Goal: Obtain resource: Download file/media

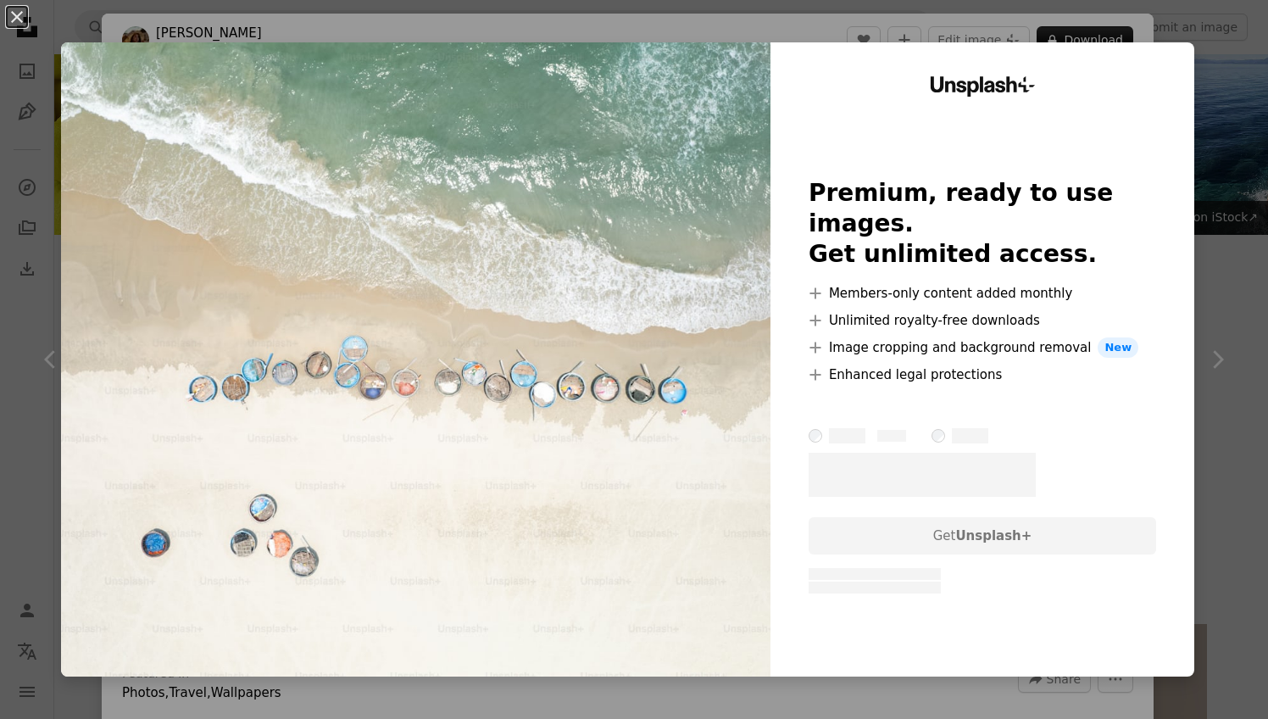
scroll to position [2468, 0]
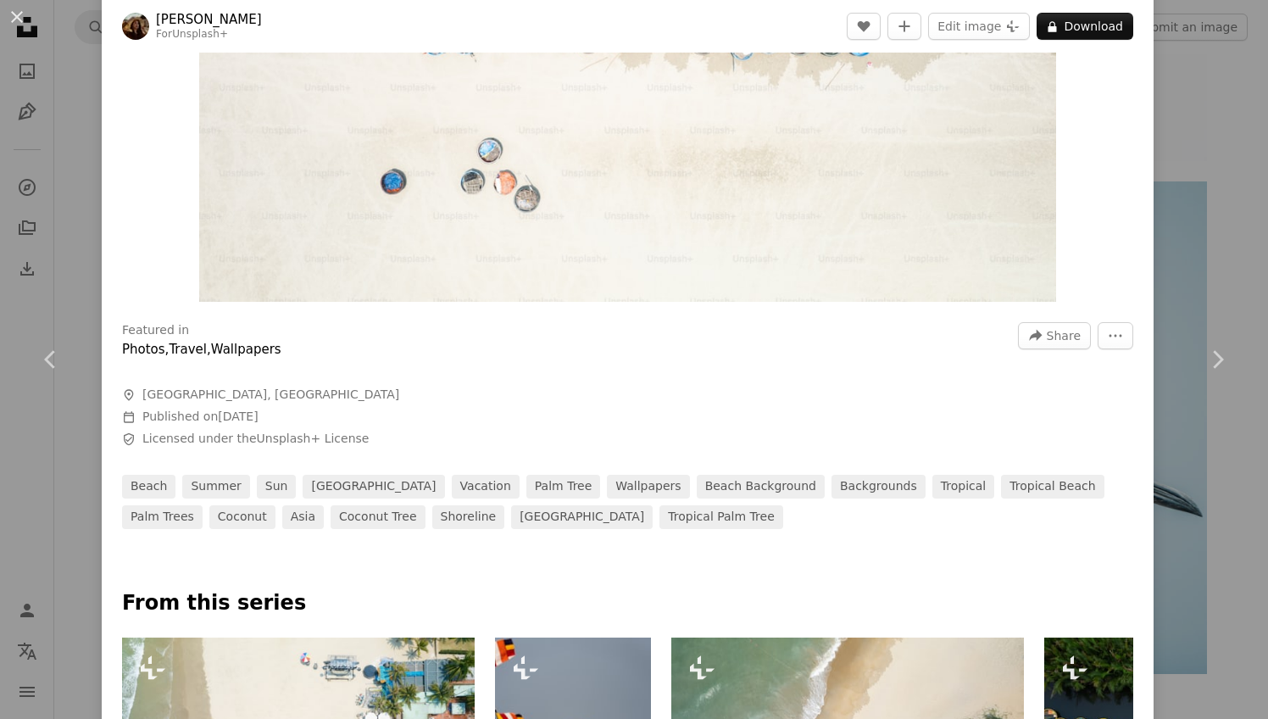
scroll to position [347, 0]
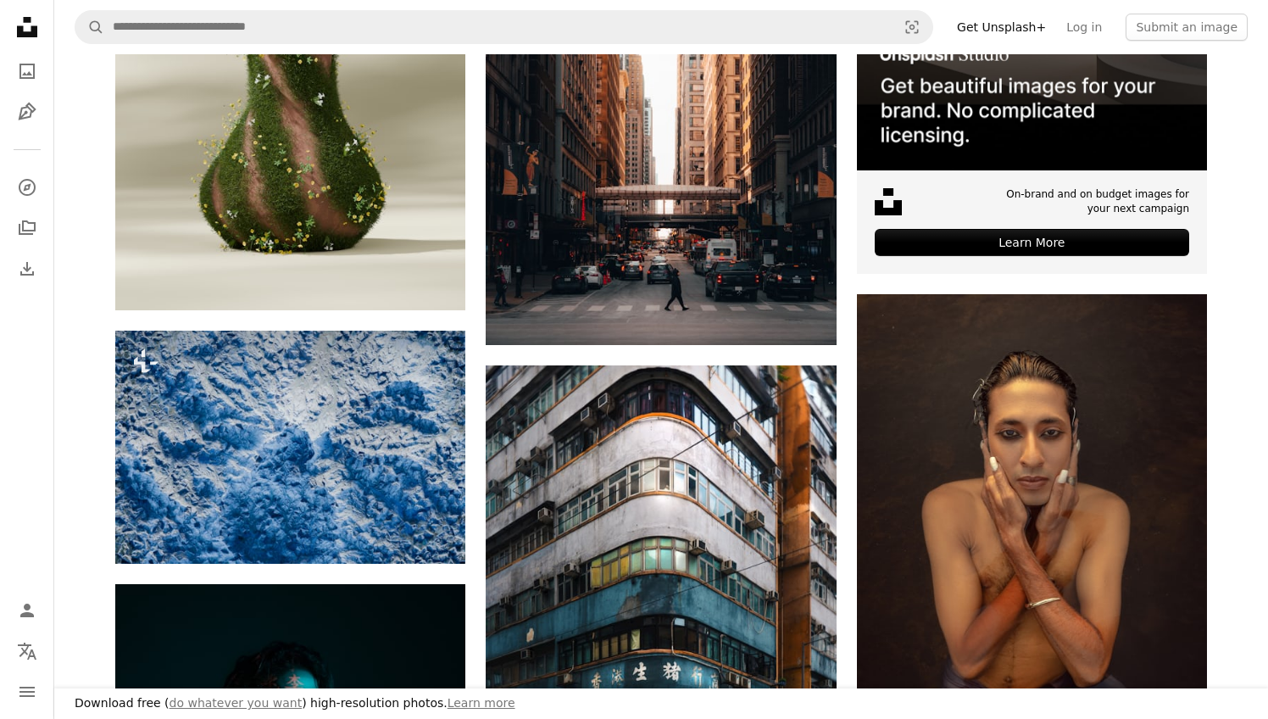
scroll to position [783, 0]
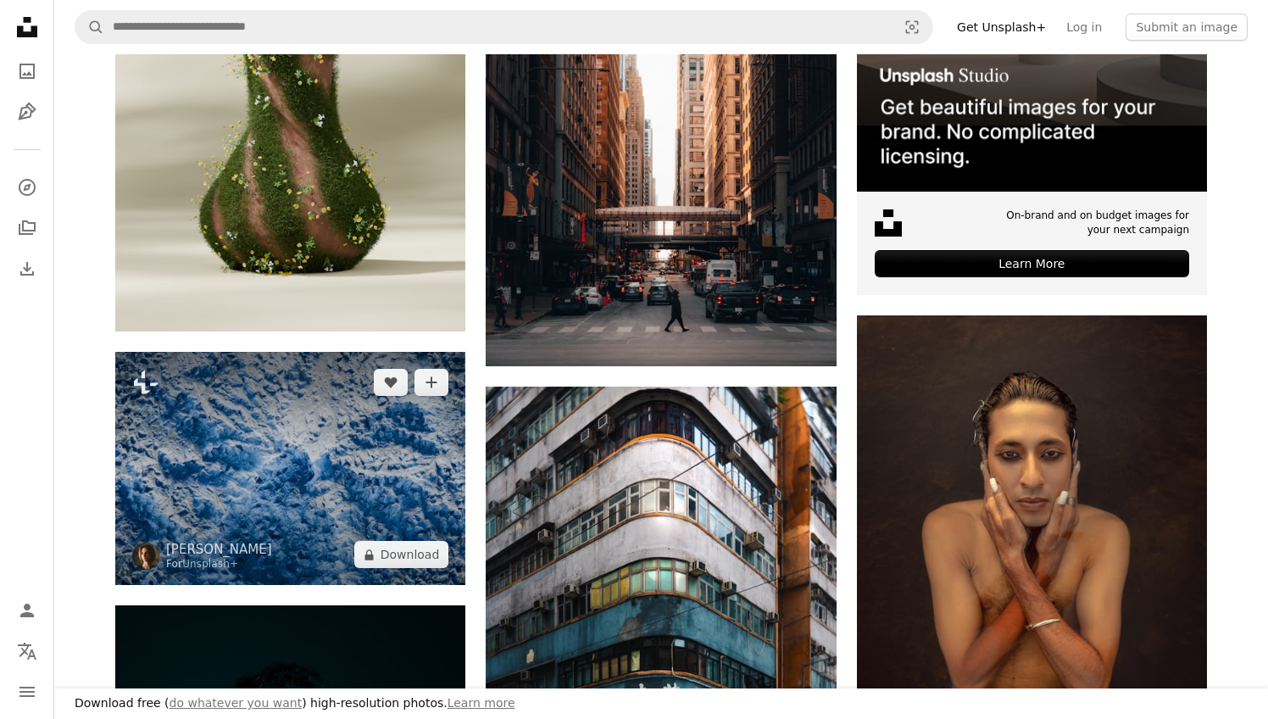
click at [212, 517] on img at bounding box center [290, 468] width 350 height 233
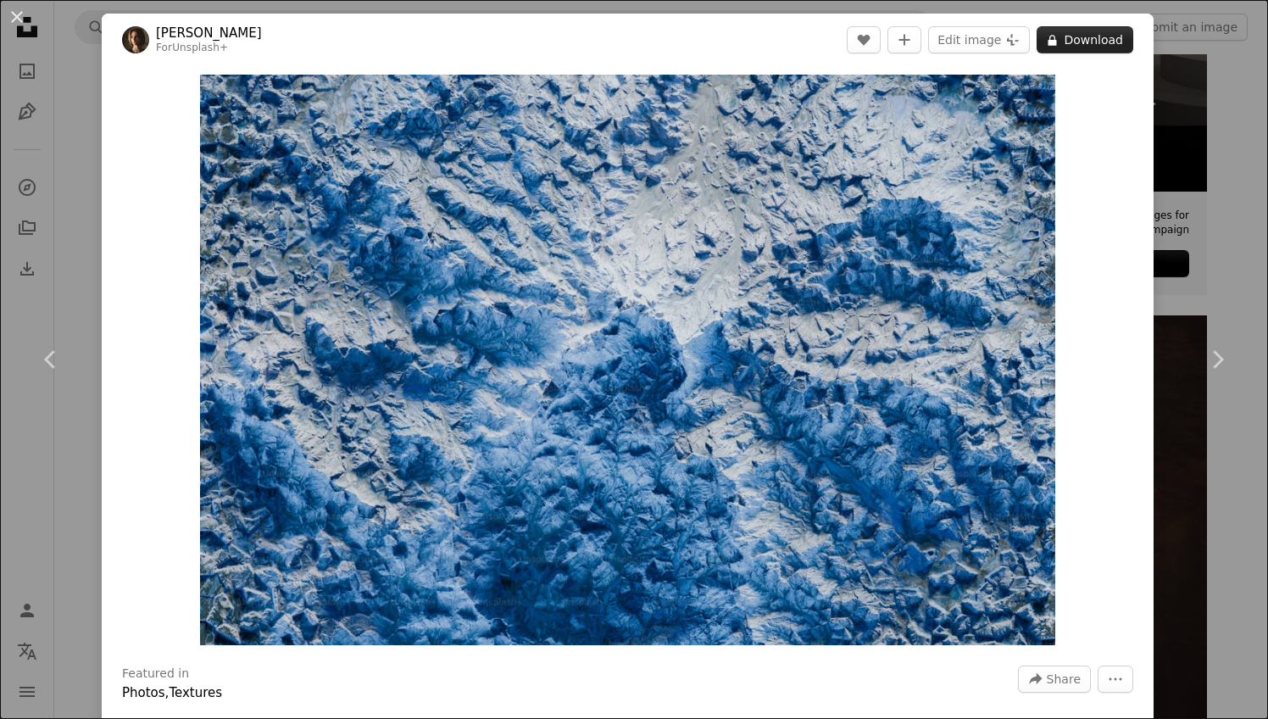
click at [1115, 29] on button "A lock Download" at bounding box center [1085, 39] width 97 height 27
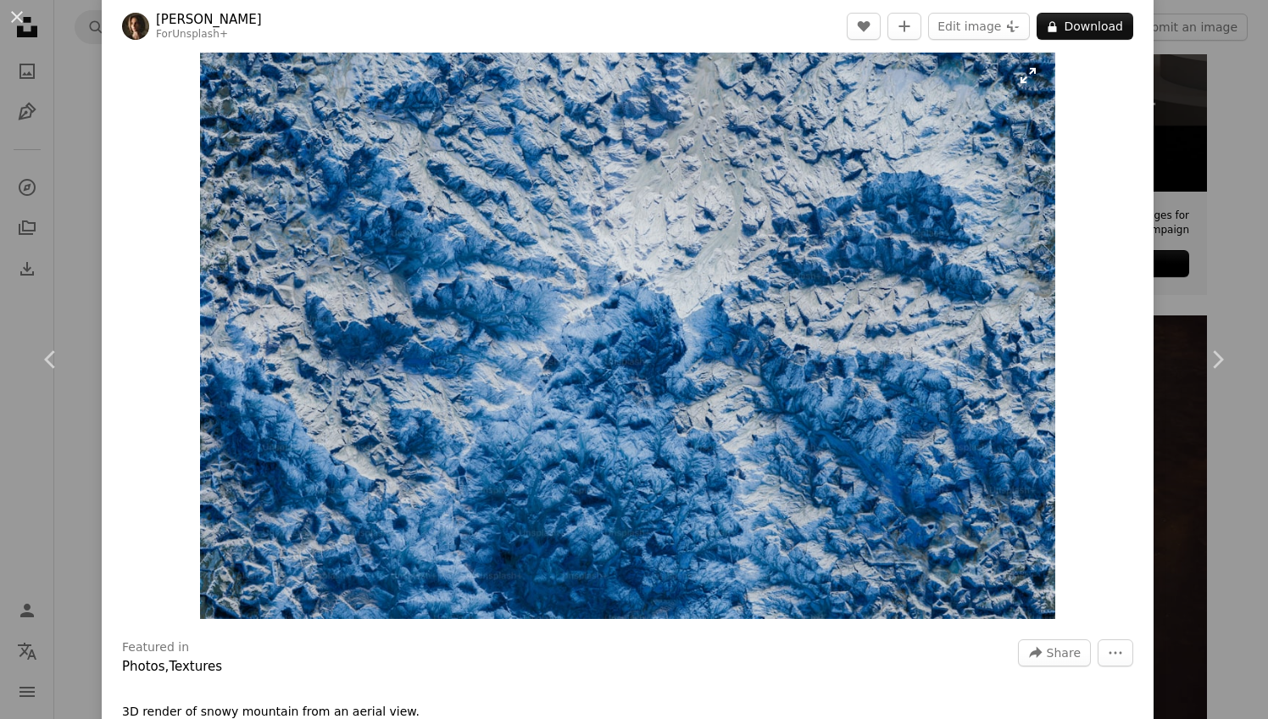
scroll to position [68, 0]
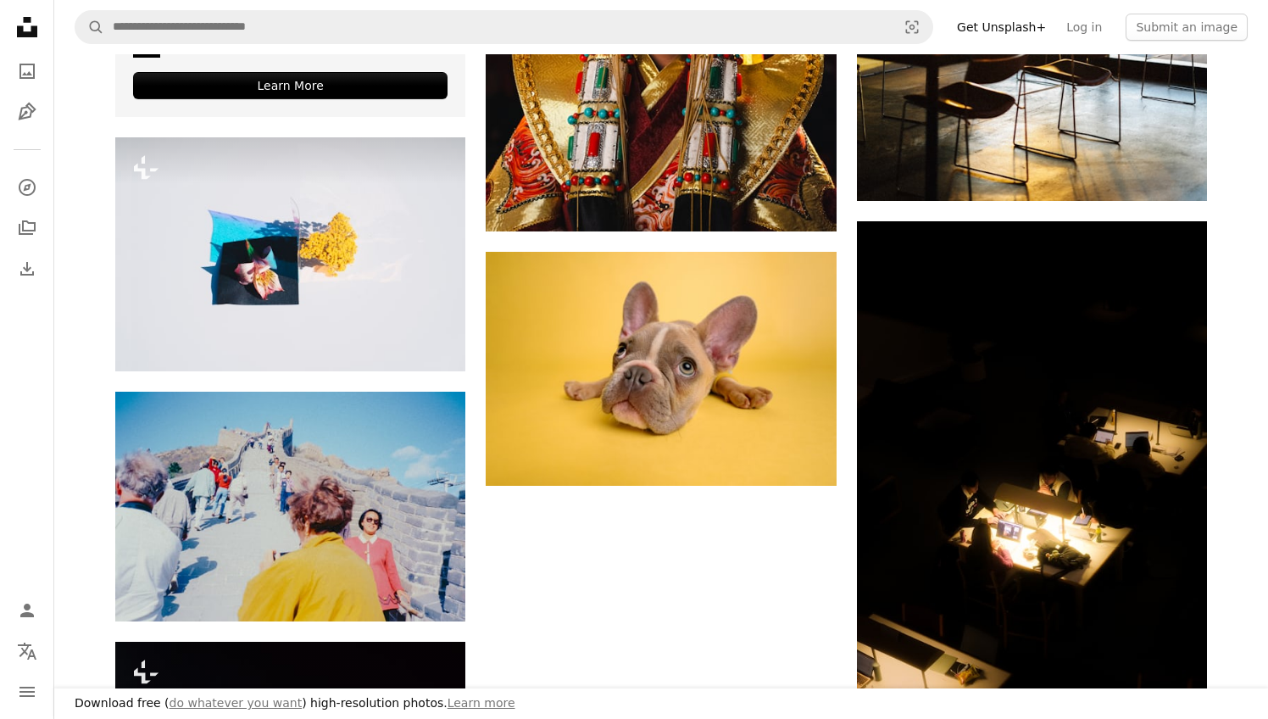
scroll to position [4301, 0]
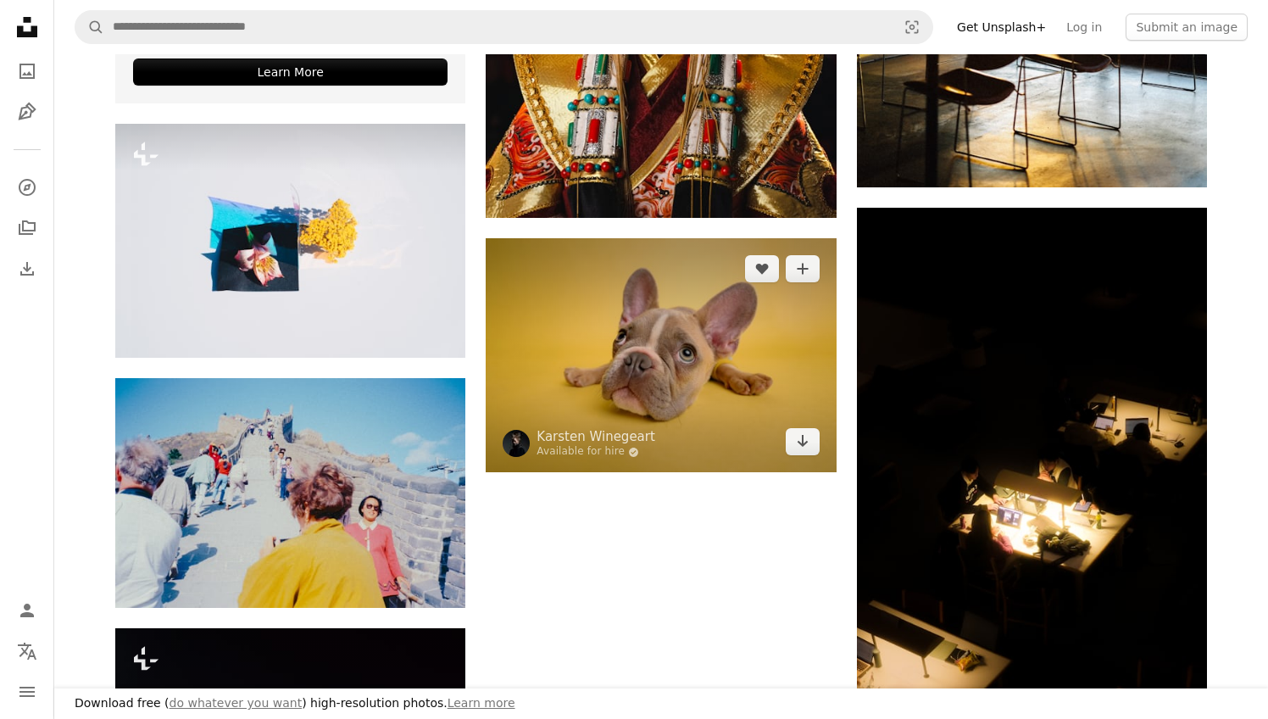
click at [673, 326] on img at bounding box center [661, 355] width 350 height 234
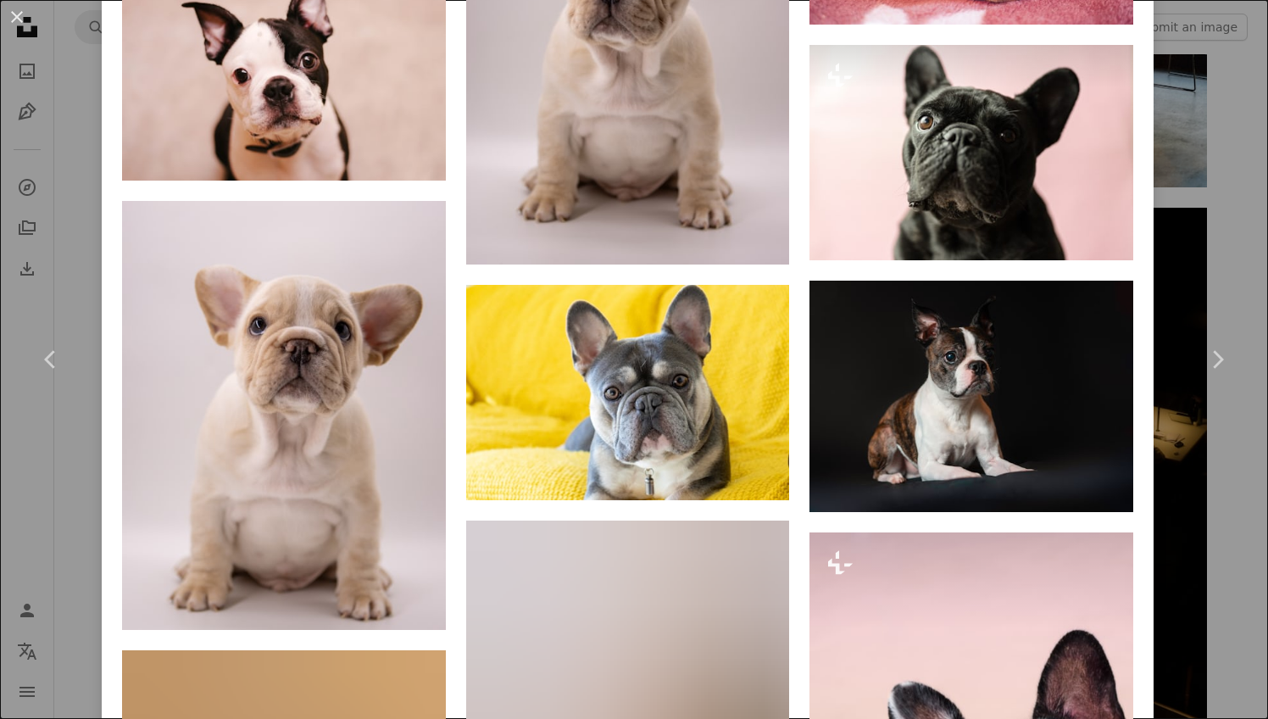
scroll to position [2031, 0]
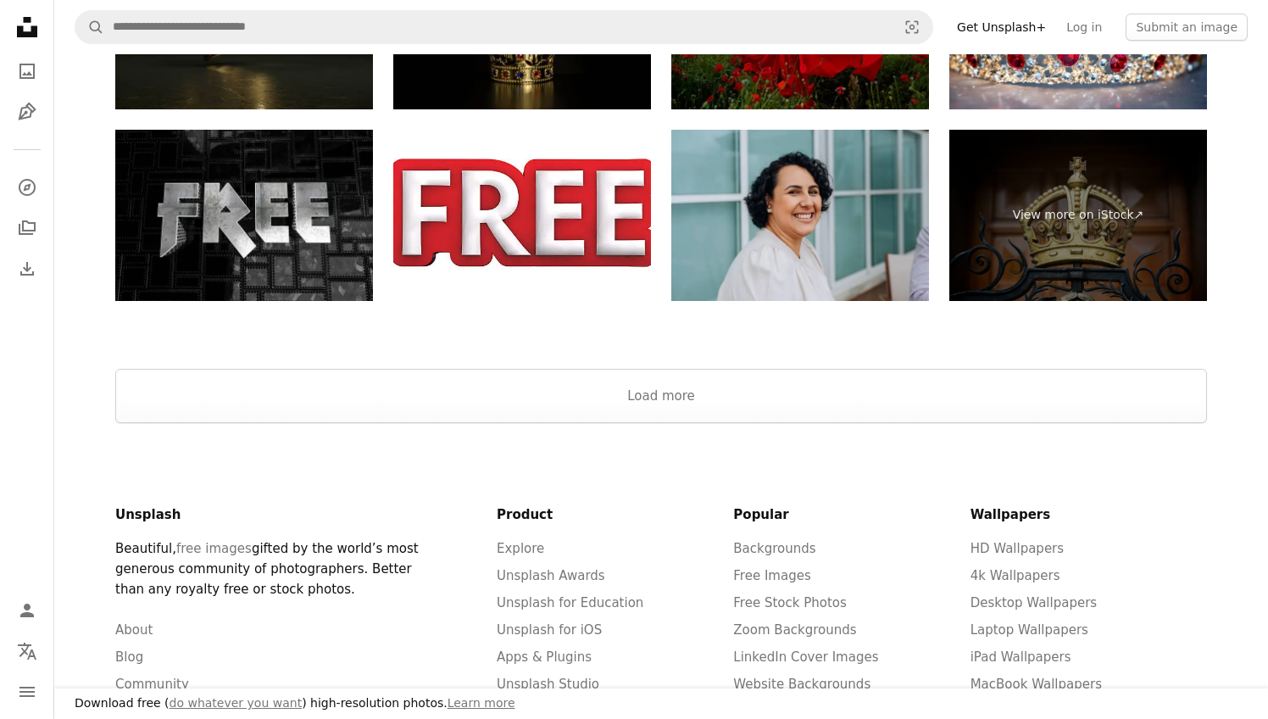
scroll to position [8832, 0]
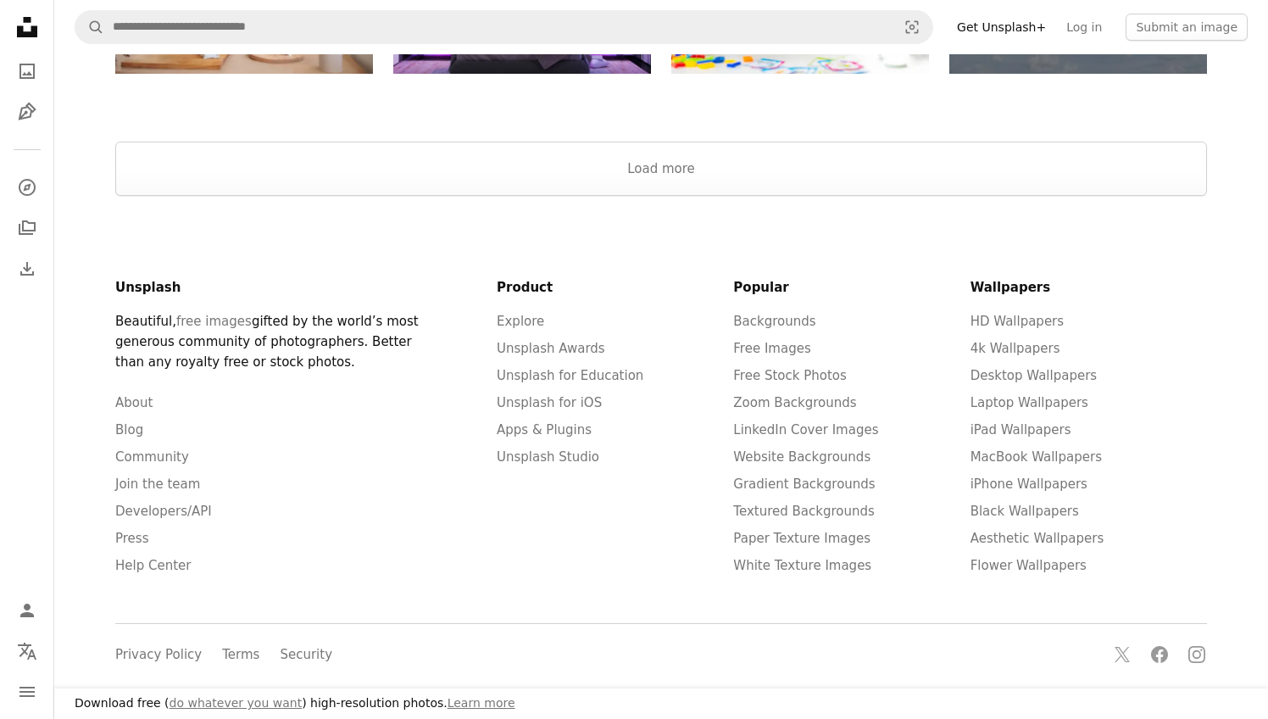
scroll to position [141, 0]
